Goal: Complete application form: Complete application form

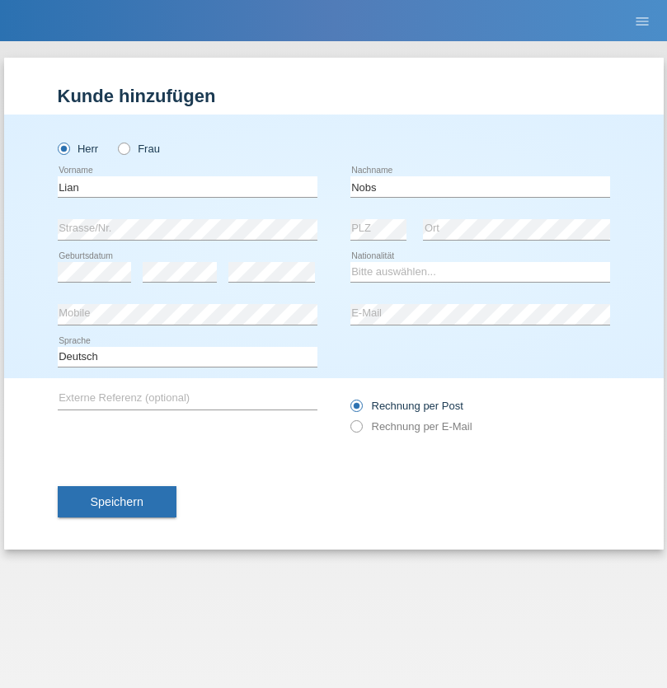
type input "Nobs"
select select "CH"
select select "en"
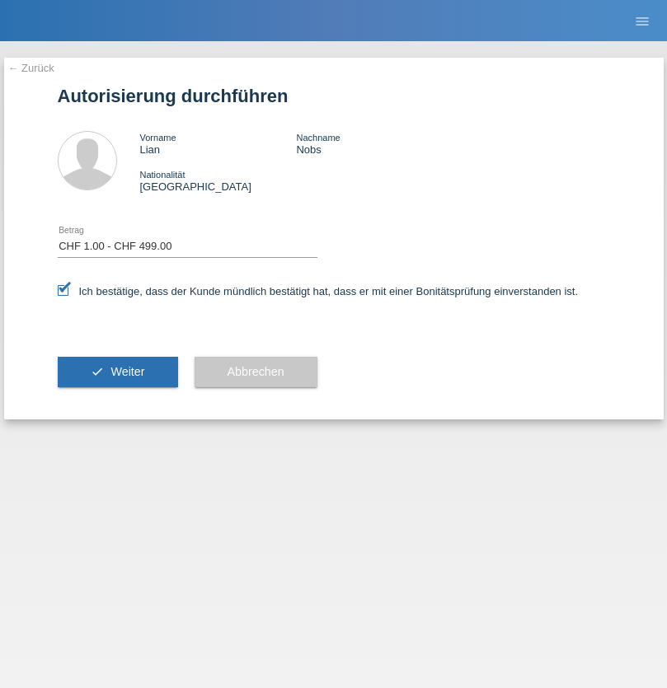
select select "1"
click at [117, 372] on span "Weiter" at bounding box center [127, 371] width 34 height 13
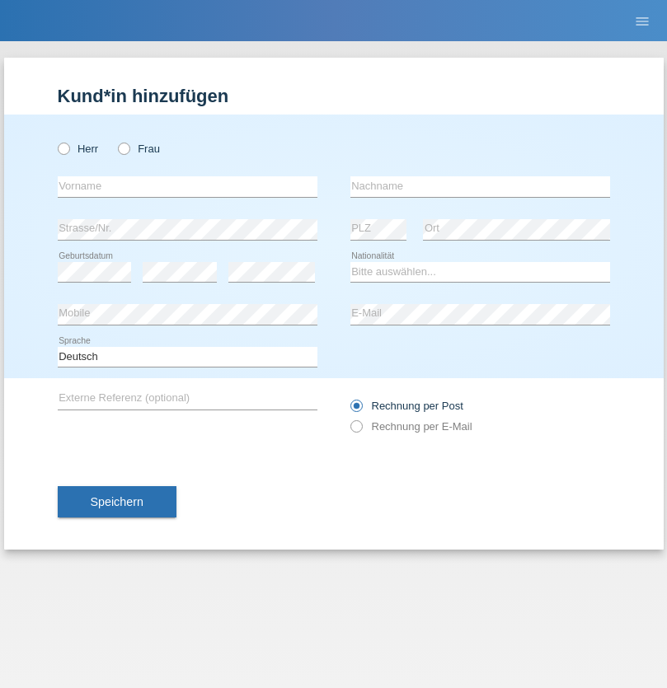
radio input "true"
click at [187, 186] on input "text" at bounding box center [188, 186] width 260 height 21
type input "[PERSON_NAME]"
click at [480, 186] on input "text" at bounding box center [480, 186] width 260 height 21
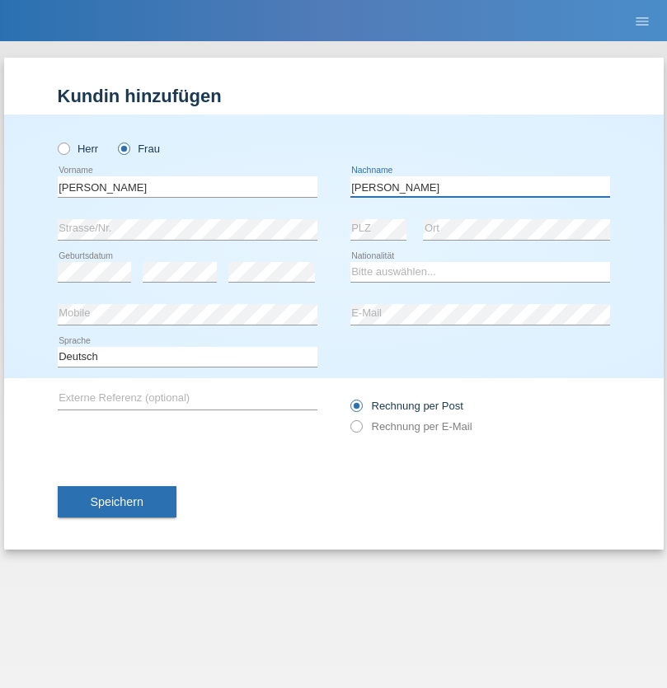
type input "[PERSON_NAME]"
select select "CH"
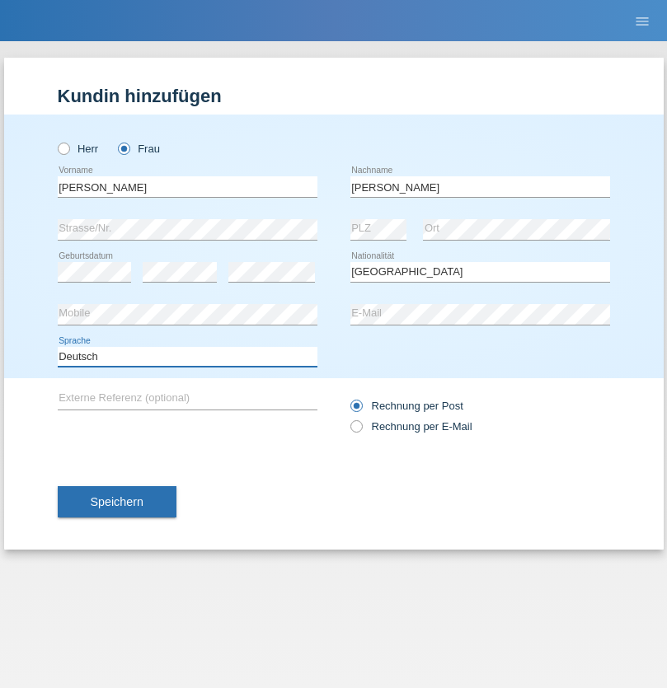
select select "en"
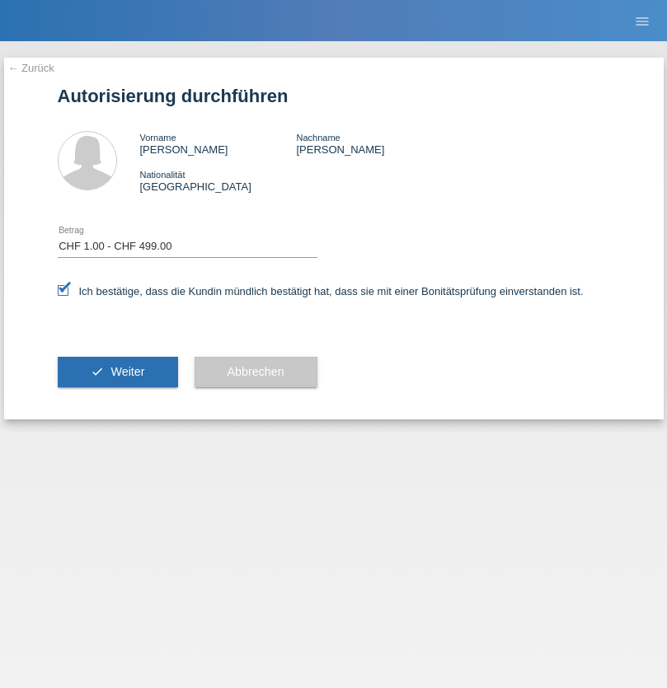
select select "1"
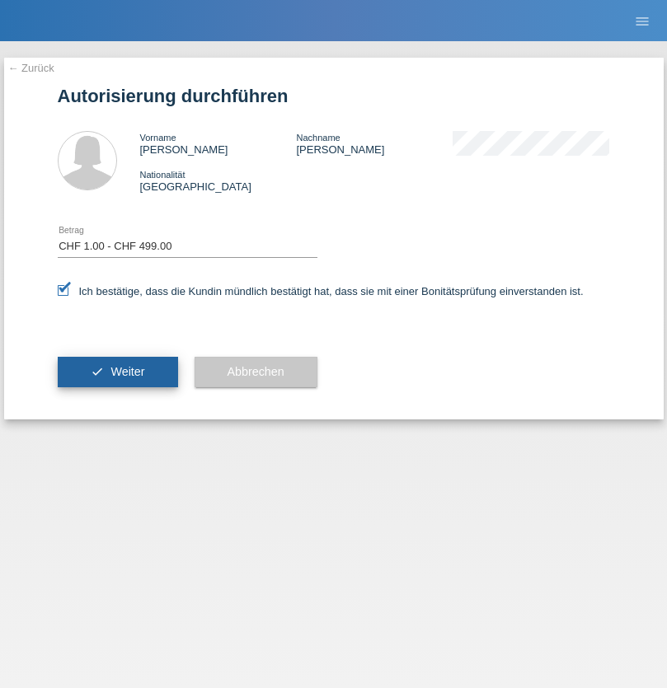
click at [117, 372] on span "Weiter" at bounding box center [127, 371] width 34 height 13
